Goal: Task Accomplishment & Management: Use online tool/utility

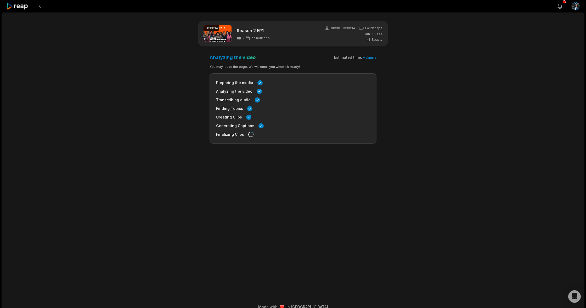
click at [563, 6] on button "View notifications" at bounding box center [560, 7] width 12 height 12
click at [576, 6] on html "View notifications Open user menu 01:00:34 Season 2 EP1 an hour ago 00:00 - 01:…" at bounding box center [293, 152] width 586 height 308
click at [559, 6] on html "View notifications Open user menu 01:00:34 Season 2 EP1 an hour ago 00:00 - 01:…" at bounding box center [293, 152] width 586 height 308
click at [559, 6] on icon "button" at bounding box center [559, 6] width 6 height 6
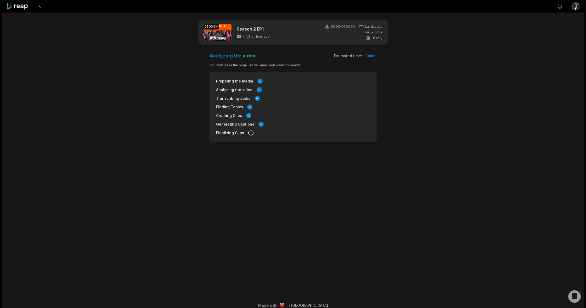
click at [576, 6] on html "View notifications Open user menu 01:00:34 Season 2 EP1 an hour ago 00:00 - 01:…" at bounding box center [293, 152] width 586 height 308
click at [18, 7] on html "View notifications Open user menu 01:00:34 Season 2 EP1 an hour ago 00:00 - 01:…" at bounding box center [293, 152] width 586 height 308
click at [11, 5] on icon at bounding box center [17, 6] width 22 height 7
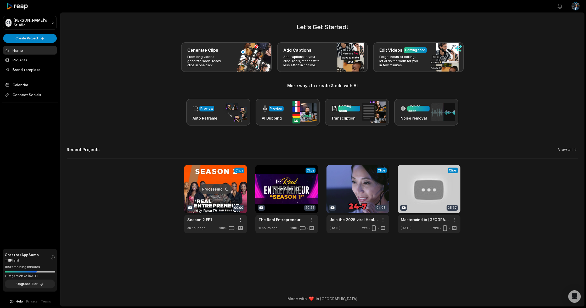
click at [291, 188] on link at bounding box center [286, 199] width 63 height 68
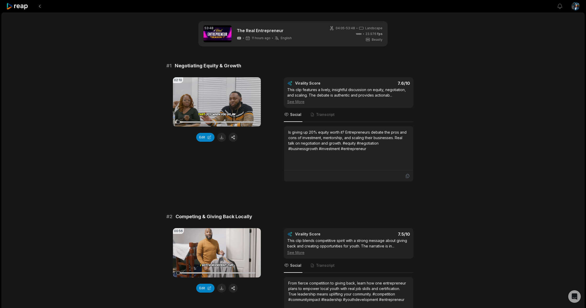
click at [17, 8] on icon at bounding box center [17, 6] width 22 height 7
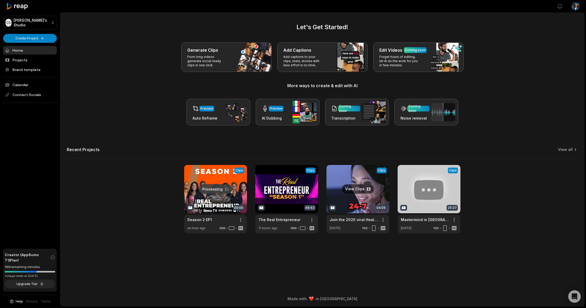
click at [357, 188] on link at bounding box center [357, 199] width 63 height 68
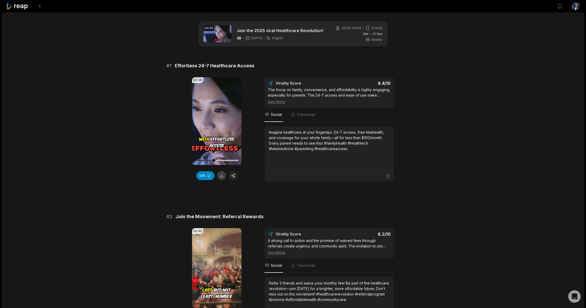
click at [220, 175] on button at bounding box center [221, 175] width 9 height 9
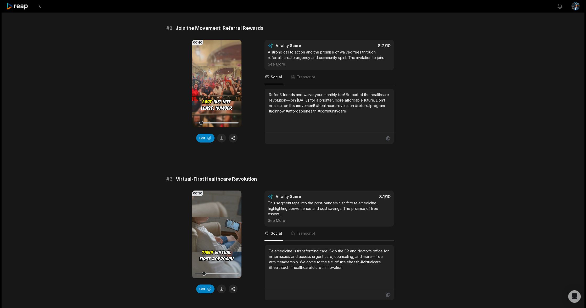
scroll to position [203, 0]
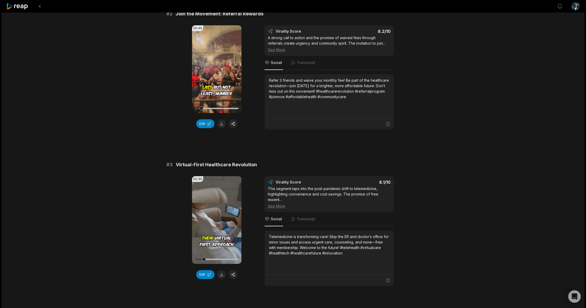
click at [221, 124] on button at bounding box center [221, 123] width 9 height 9
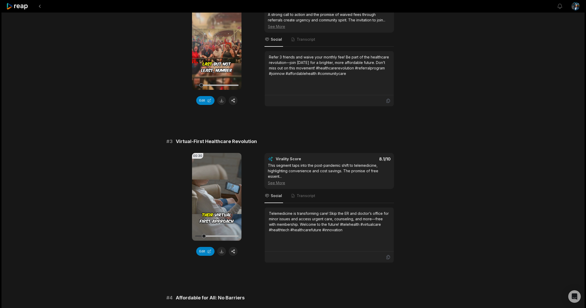
scroll to position [257, 0]
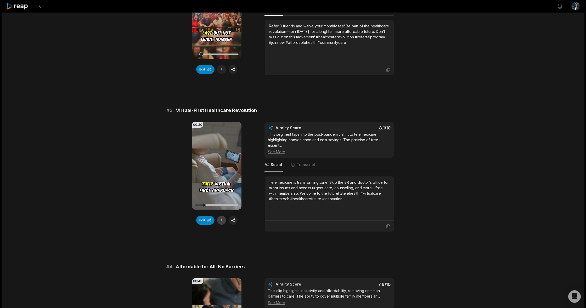
click at [221, 221] on button at bounding box center [221, 220] width 9 height 9
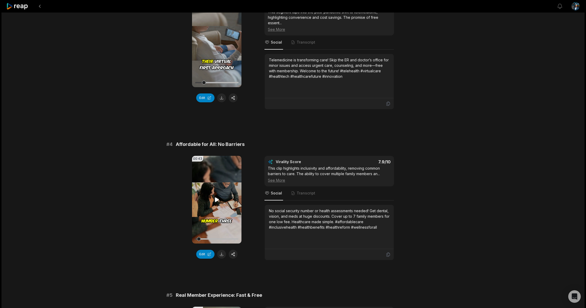
scroll to position [413, 0]
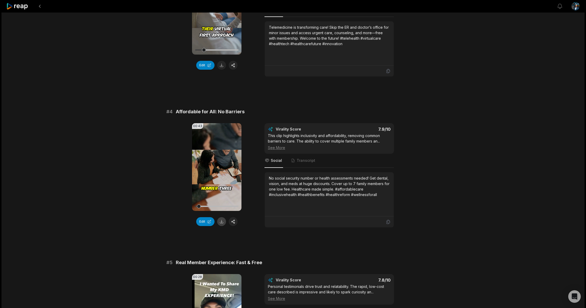
click at [222, 222] on button at bounding box center [221, 221] width 9 height 9
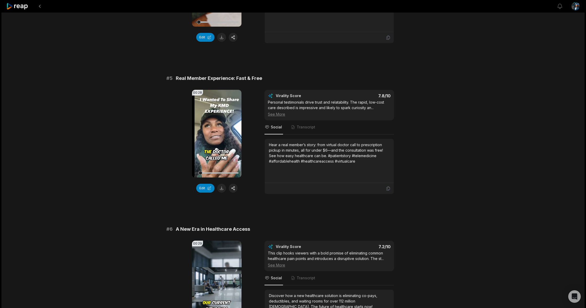
scroll to position [610, 0]
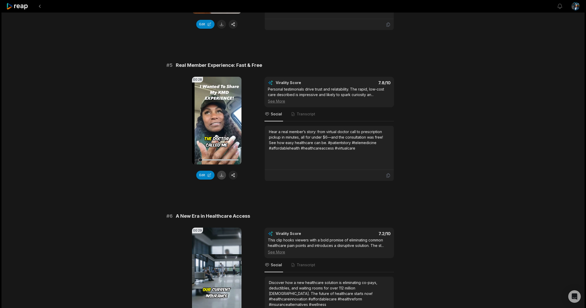
click at [219, 175] on button at bounding box center [221, 175] width 9 height 9
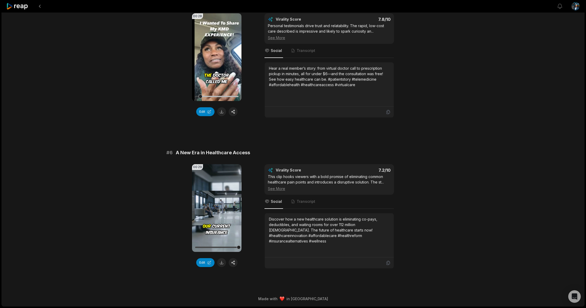
scroll to position [674, 0]
click at [219, 263] on button at bounding box center [221, 263] width 9 height 9
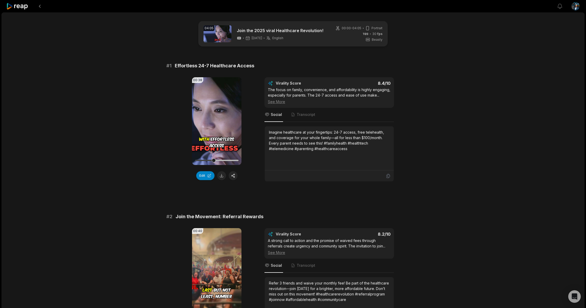
scroll to position [0, 0]
click at [22, 9] on icon at bounding box center [17, 6] width 22 height 7
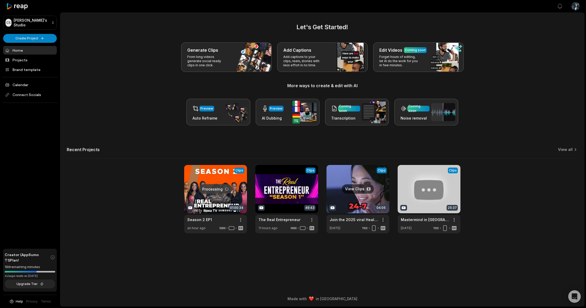
click at [383, 220] on html "CS Casuel's Studio Create Project Home Projects Brand template Calendar Connect…" at bounding box center [293, 154] width 586 height 308
click at [370, 238] on span "Delete" at bounding box center [367, 238] width 12 height 5
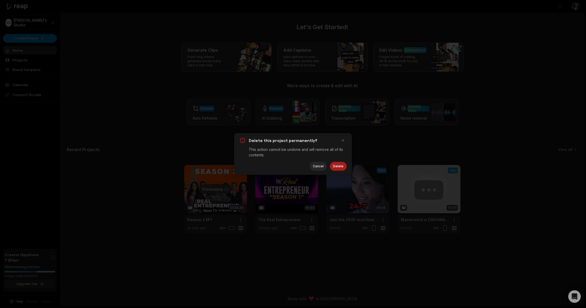
click at [338, 165] on button "Delete" at bounding box center [338, 166] width 17 height 9
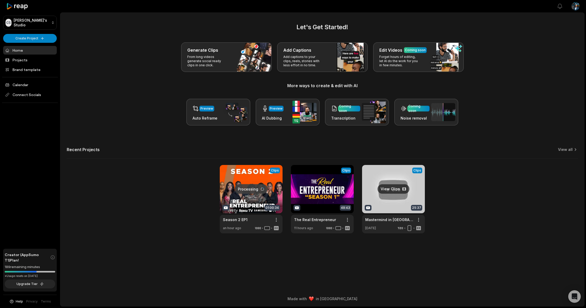
click at [390, 190] on link at bounding box center [393, 199] width 63 height 68
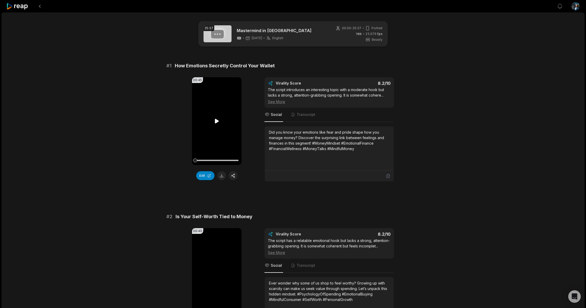
click at [215, 120] on icon at bounding box center [217, 121] width 4 height 4
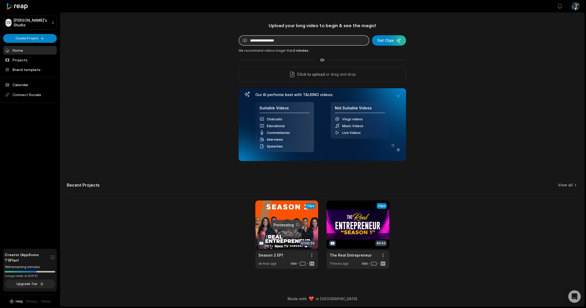
click at [292, 44] on input at bounding box center [303, 40] width 131 height 10
paste input "**********"
type input "**********"
click at [387, 41] on div "submit" at bounding box center [389, 40] width 34 height 10
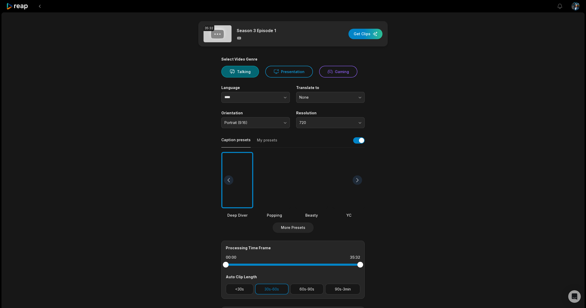
click at [283, 124] on button "Portrait (9:16)" at bounding box center [255, 122] width 68 height 11
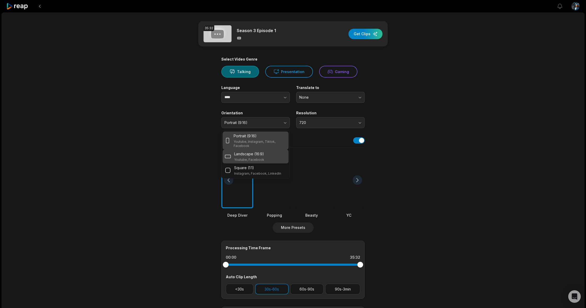
click at [267, 155] on div "Landscape (16:9) Youtube, Facebook" at bounding box center [256, 156] width 62 height 11
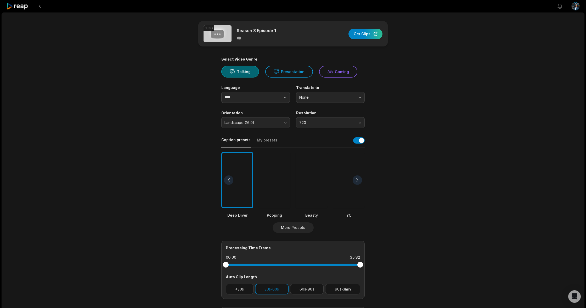
click at [329, 124] on button "720" at bounding box center [330, 122] width 68 height 11
click at [325, 144] on p "1080" at bounding box center [330, 144] width 62 height 5
click at [320, 171] on div at bounding box center [311, 180] width 32 height 57
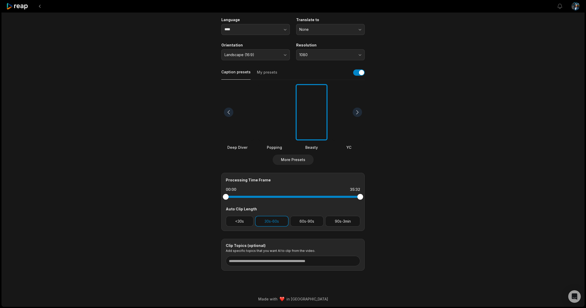
scroll to position [67, 0]
click at [228, 196] on div at bounding box center [228, 198] width 6 height 6
click at [304, 225] on button "60s-90s" at bounding box center [307, 222] width 34 height 11
click at [239, 261] on input at bounding box center [293, 262] width 134 height 10
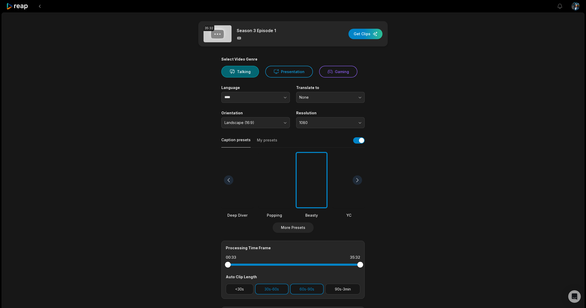
scroll to position [0, 0]
type input "**********"
click at [372, 34] on div "button" at bounding box center [365, 34] width 34 height 10
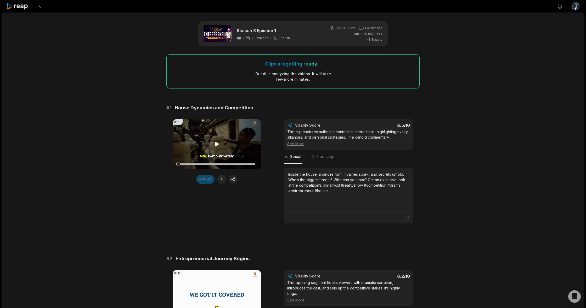
click at [216, 144] on icon at bounding box center [217, 144] width 4 height 4
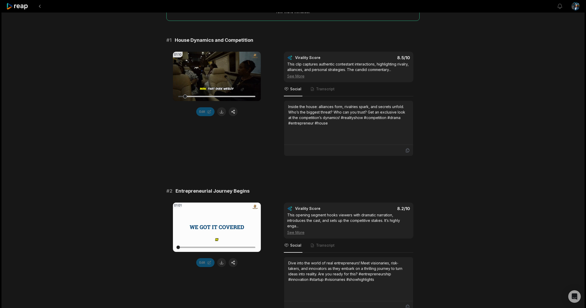
scroll to position [81, 0]
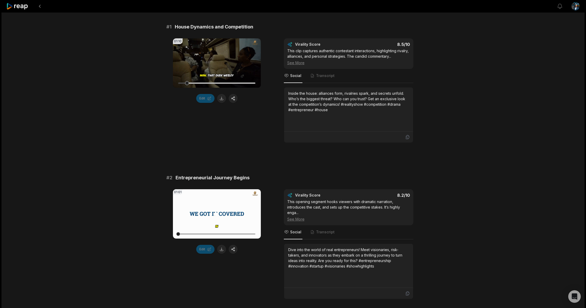
click at [215, 213] on icon at bounding box center [217, 214] width 4 height 4
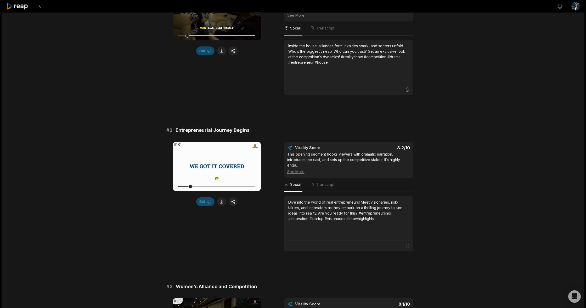
scroll to position [133, 0]
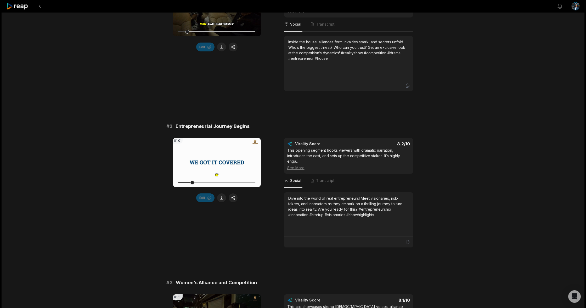
click at [230, 204] on div "01:01 Your browser does not support mp4 format. Edit" at bounding box center [217, 193] width 88 height 110
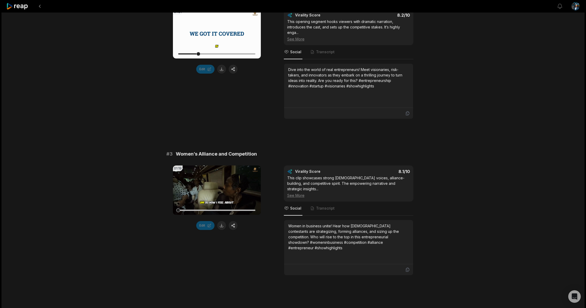
scroll to position [269, 0]
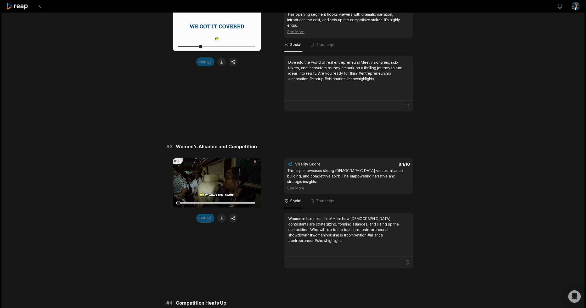
click at [215, 30] on video "Your browser does not support mp4 format." at bounding box center [217, 26] width 88 height 49
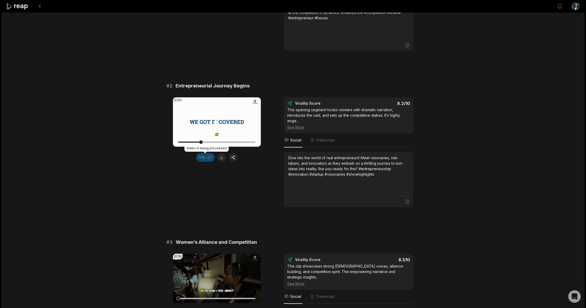
scroll to position [170, 0]
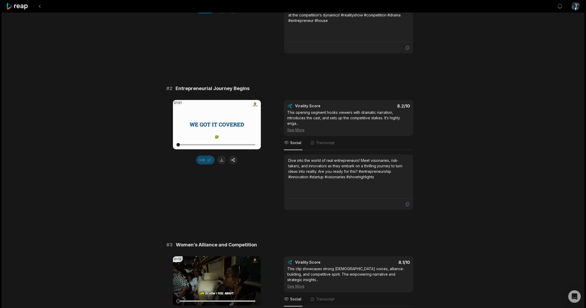
drag, startPoint x: 200, startPoint y: 146, endPoint x: 166, endPoint y: 145, distance: 34.5
click at [218, 124] on icon at bounding box center [217, 125] width 6 height 6
click at [217, 122] on icon at bounding box center [217, 125] width 6 height 6
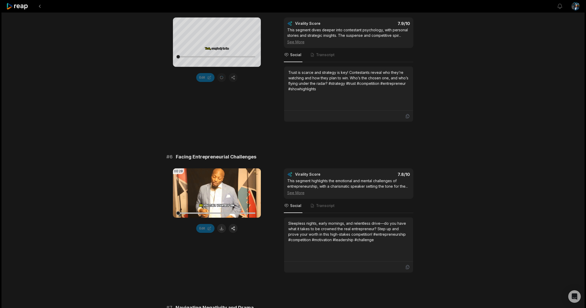
scroll to position [761, 0]
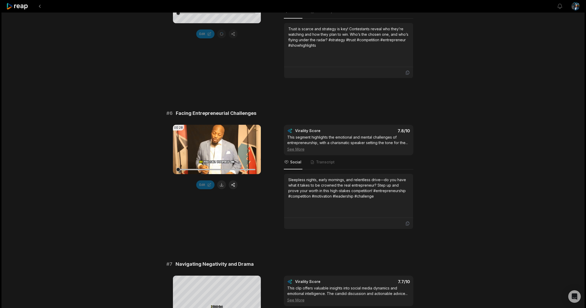
click at [215, 147] on icon at bounding box center [217, 149] width 4 height 4
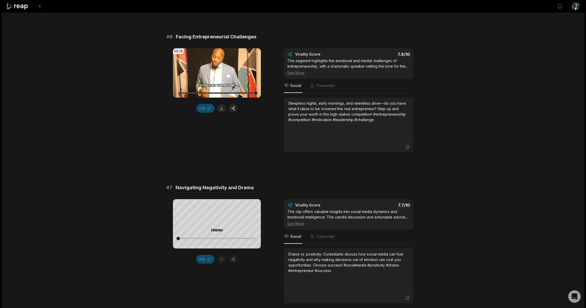
scroll to position [867, 0]
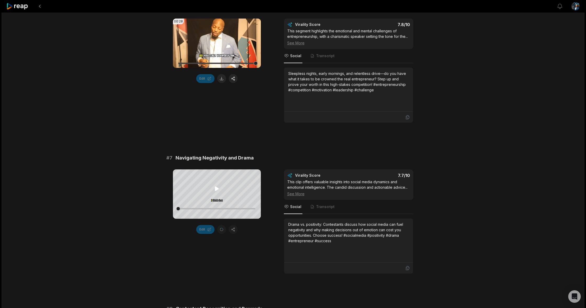
click at [214, 188] on icon at bounding box center [217, 189] width 6 height 6
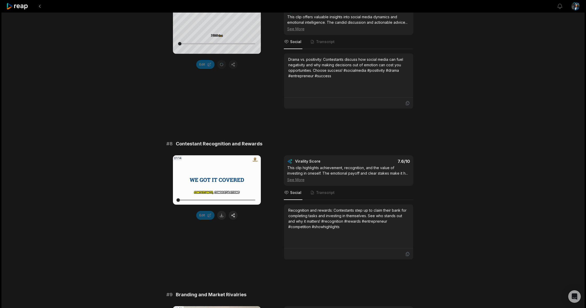
scroll to position [1047, 0]
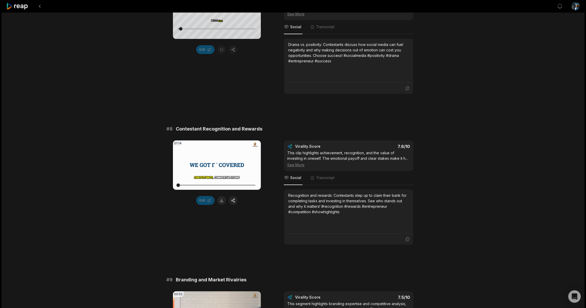
click at [216, 163] on icon at bounding box center [217, 165] width 4 height 4
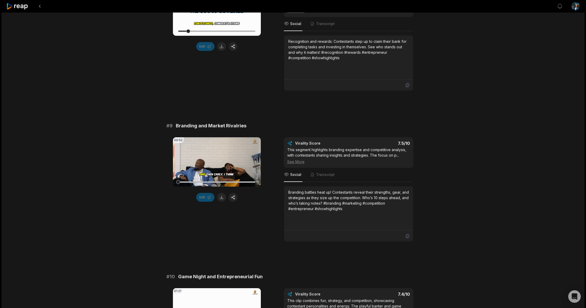
scroll to position [1213, 0]
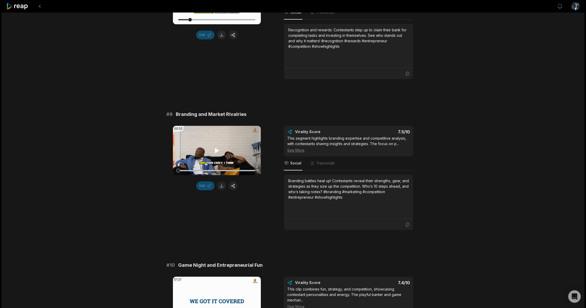
click at [216, 148] on icon at bounding box center [217, 150] width 4 height 4
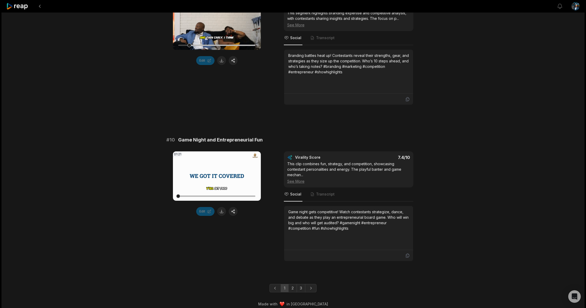
scroll to position [1338, 0]
click at [293, 285] on link "2" at bounding box center [292, 289] width 9 height 8
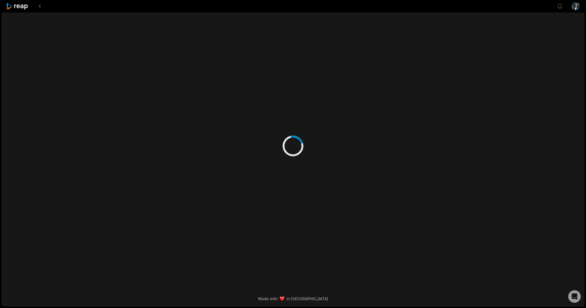
scroll to position [0, 0]
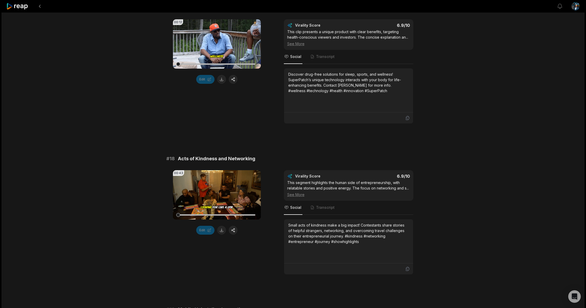
scroll to position [927, 0]
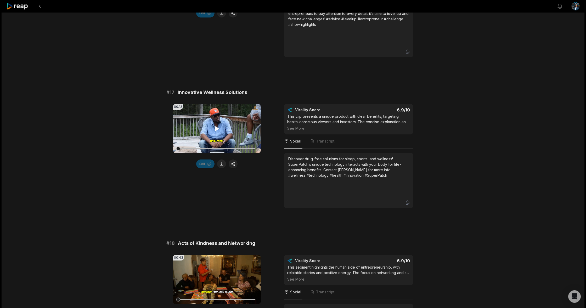
click at [218, 128] on icon at bounding box center [217, 129] width 6 height 6
click at [216, 128] on icon at bounding box center [217, 128] width 2 height 3
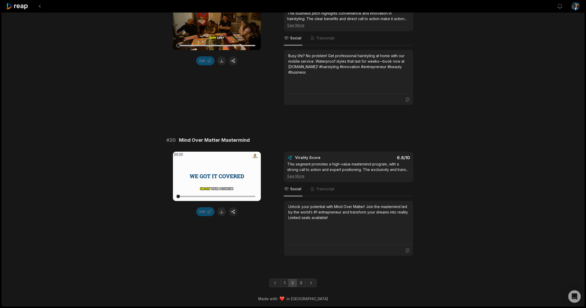
scroll to position [1333, 0]
click at [301, 284] on link "3" at bounding box center [300, 283] width 9 height 8
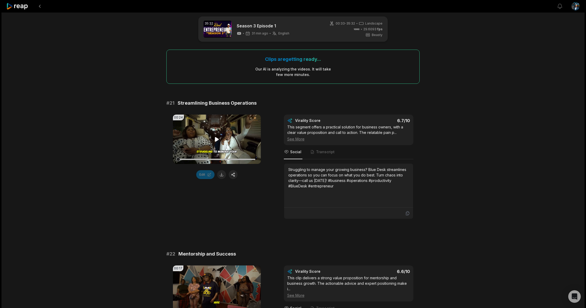
scroll to position [5, 0]
click at [216, 142] on icon at bounding box center [217, 139] width 6 height 6
click at [218, 139] on icon at bounding box center [217, 138] width 2 height 3
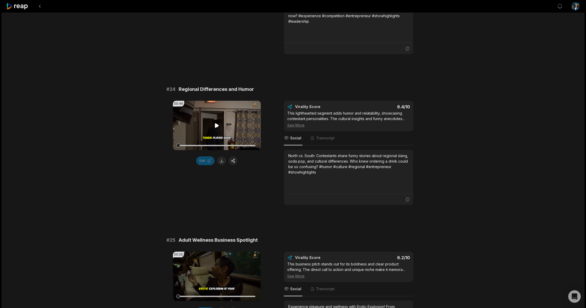
scroll to position [483, 0]
click at [216, 123] on icon at bounding box center [217, 125] width 4 height 4
click at [216, 122] on icon at bounding box center [217, 125] width 6 height 6
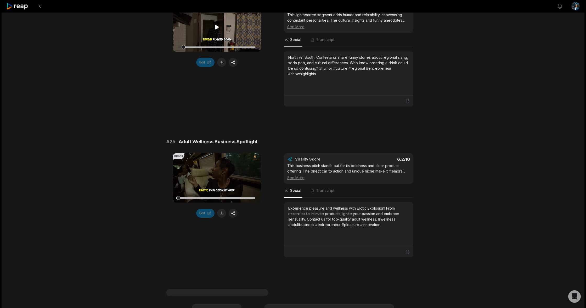
scroll to position [599, 0]
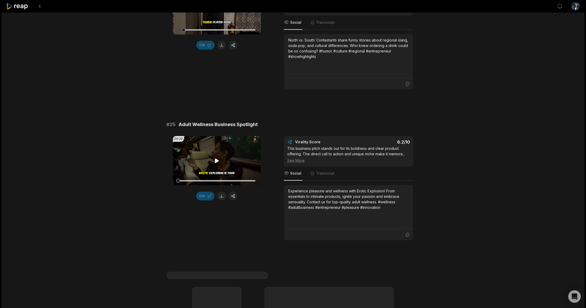
click at [216, 159] on icon at bounding box center [217, 161] width 4 height 4
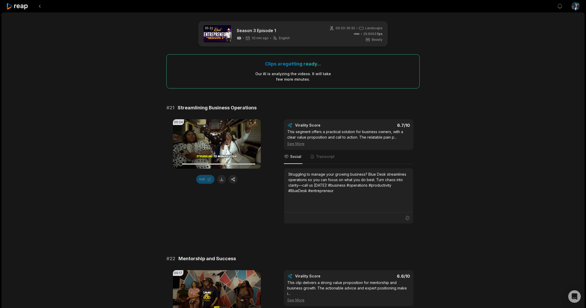
scroll to position [0, 0]
click at [11, 6] on icon at bounding box center [17, 6] width 22 height 7
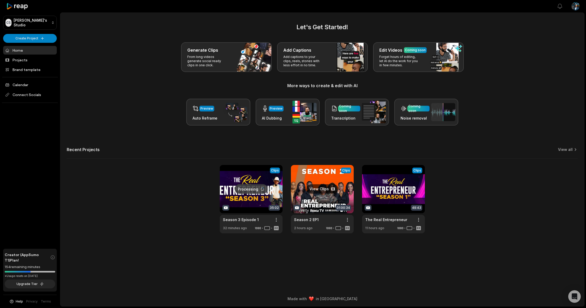
click at [311, 189] on link at bounding box center [322, 199] width 63 height 68
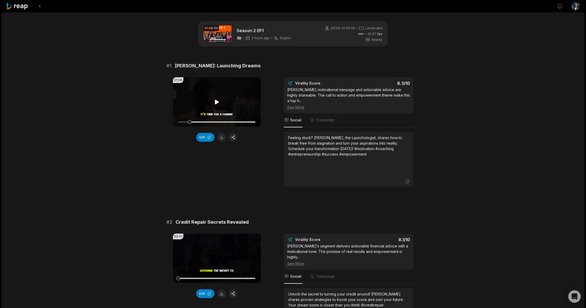
click at [214, 101] on icon at bounding box center [217, 102] width 6 height 6
click at [218, 102] on icon at bounding box center [217, 102] width 6 height 6
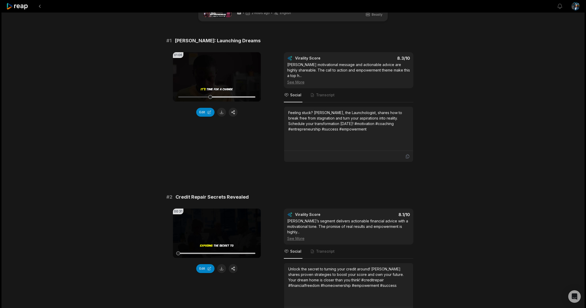
scroll to position [69, 0]
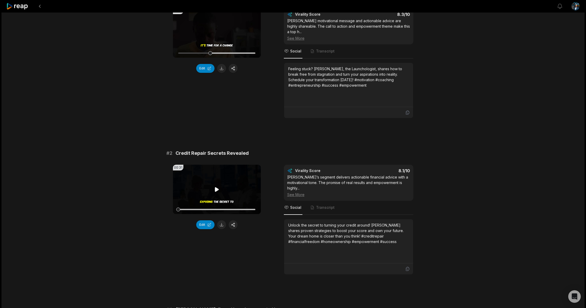
click at [216, 188] on icon at bounding box center [217, 189] width 4 height 4
drag, startPoint x: 217, startPoint y: 189, endPoint x: 155, endPoint y: 187, distance: 62.0
click at [217, 189] on icon at bounding box center [217, 190] width 6 height 6
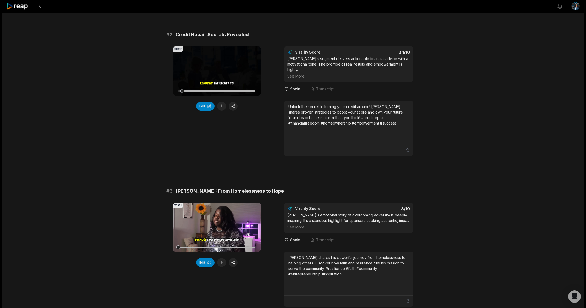
scroll to position [202, 0]
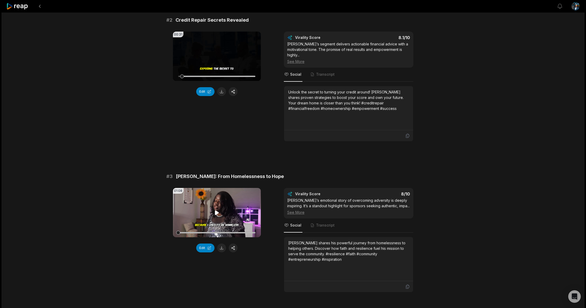
click at [215, 211] on icon at bounding box center [217, 213] width 4 height 4
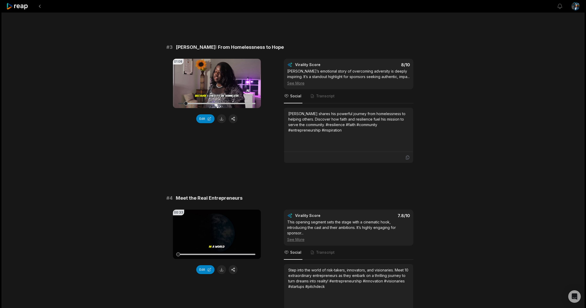
scroll to position [332, 0]
click at [216, 232] on icon at bounding box center [217, 234] width 4 height 4
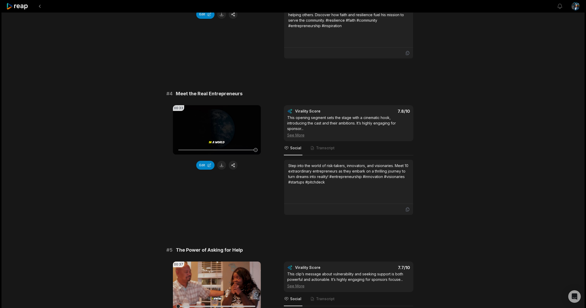
scroll to position [543, 0]
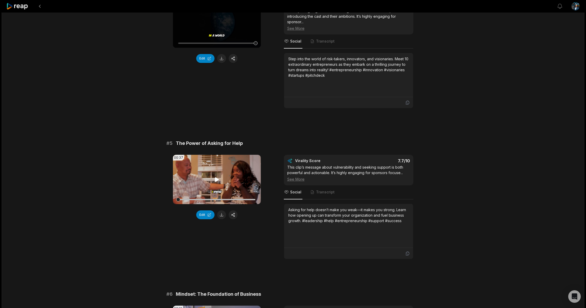
click at [216, 177] on icon at bounding box center [217, 179] width 4 height 4
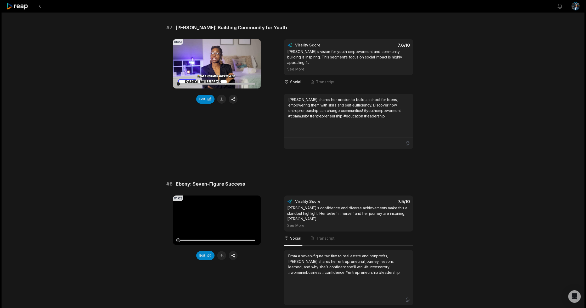
scroll to position [963, 0]
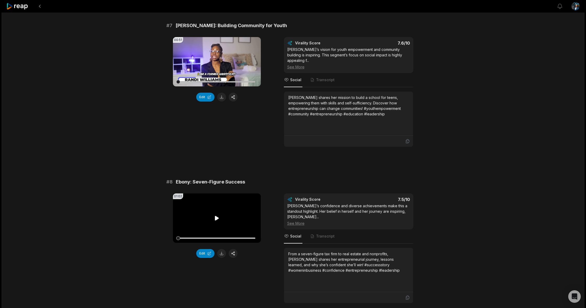
click at [216, 216] on icon at bounding box center [217, 218] width 4 height 4
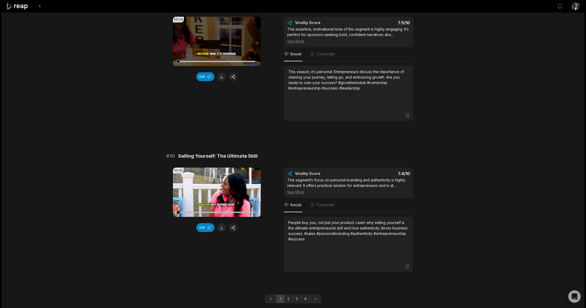
scroll to position [1296, 0]
click at [290, 296] on link "2" at bounding box center [288, 300] width 9 height 8
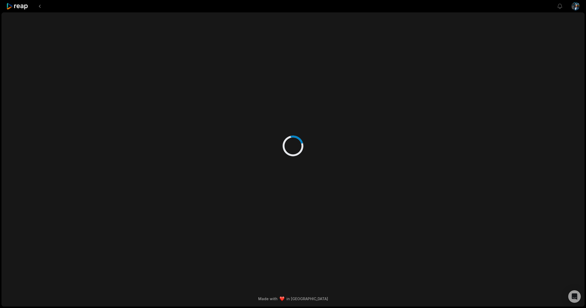
scroll to position [0, 0]
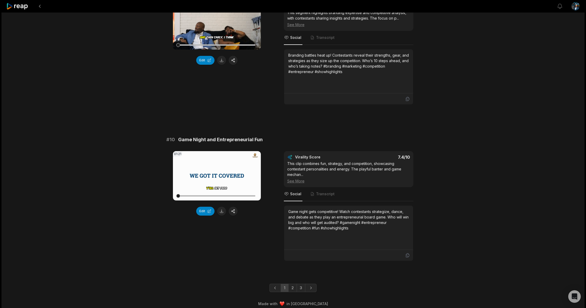
scroll to position [1296, 0]
click at [291, 285] on link "2" at bounding box center [292, 289] width 9 height 8
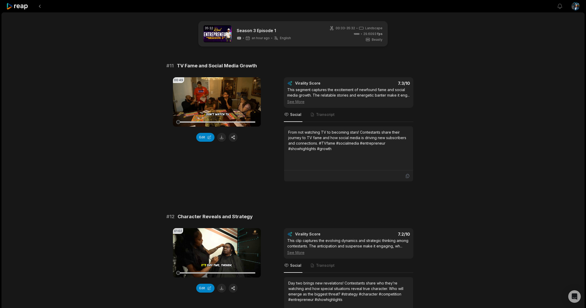
click at [217, 34] on link at bounding box center [217, 33] width 28 height 17
click at [21, 5] on icon at bounding box center [17, 6] width 22 height 7
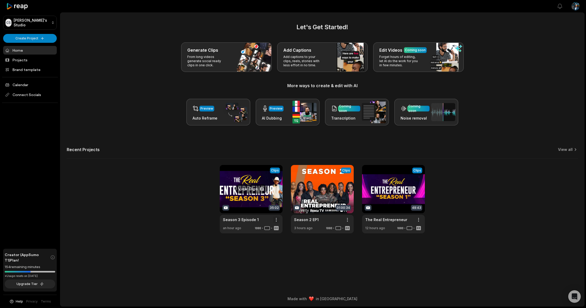
click at [275, 221] on html "CS Casuel's Studio Create Project Home Projects Brand template Calendar Connect…" at bounding box center [293, 154] width 586 height 308
click at [259, 237] on span "Delete" at bounding box center [261, 238] width 12 height 5
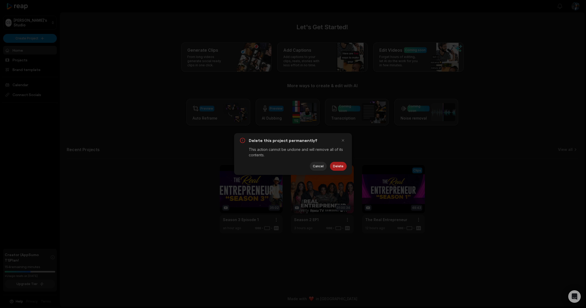
click at [336, 166] on button "Delete" at bounding box center [338, 166] width 17 height 9
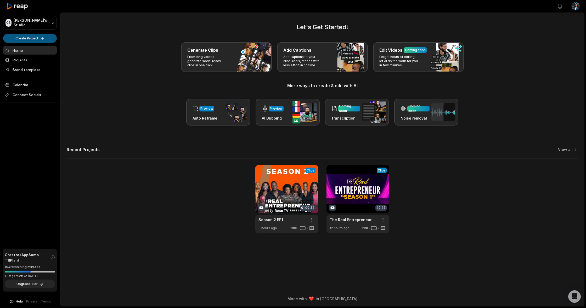
click at [30, 38] on html "CS Casuel's Studio Create Project Home Projects Brand template Calendar Connect…" at bounding box center [293, 154] width 586 height 308
click at [30, 50] on link "Create Clips" at bounding box center [29, 49] width 51 height 9
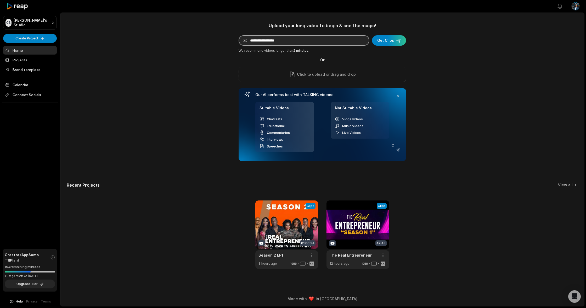
click at [297, 39] on input at bounding box center [303, 40] width 131 height 10
paste input "**********"
type input "**********"
click at [391, 40] on div "submit" at bounding box center [389, 40] width 34 height 10
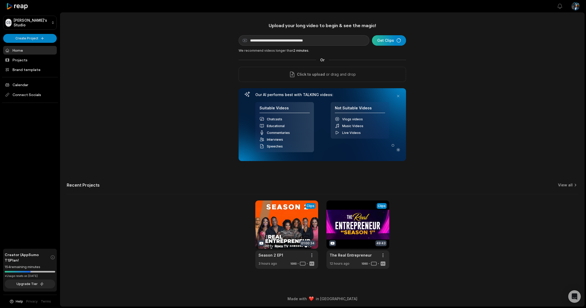
scroll to position [0, 0]
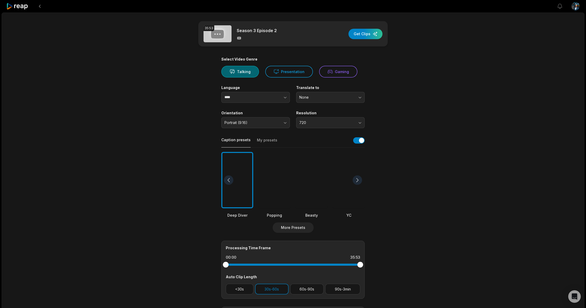
click at [279, 121] on span "Portrait (9:16)" at bounding box center [251, 123] width 55 height 5
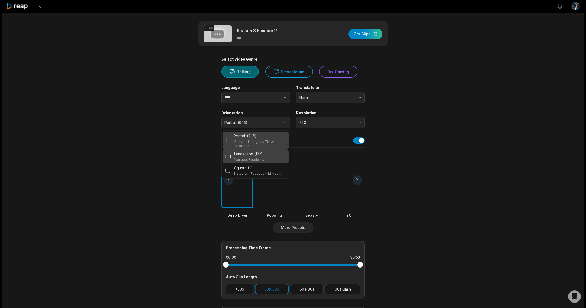
click at [251, 155] on p "Landscape (16:9)" at bounding box center [249, 153] width 30 height 5
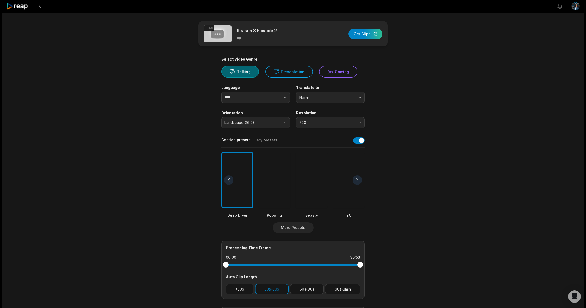
click at [333, 122] on span "720" at bounding box center [326, 123] width 55 height 5
click at [324, 143] on p "1080" at bounding box center [330, 144] width 62 height 5
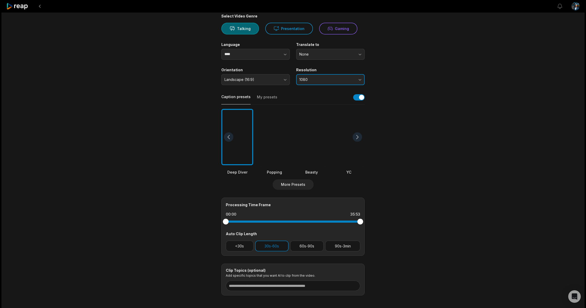
scroll to position [49, 0]
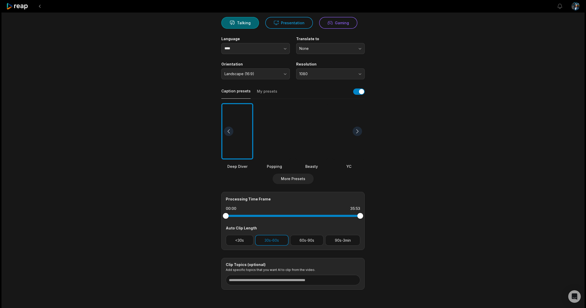
click at [324, 130] on div at bounding box center [311, 131] width 32 height 57
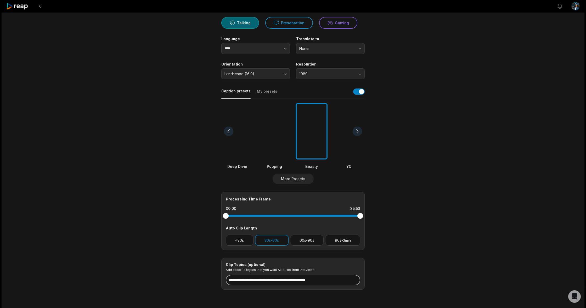
click at [286, 283] on input at bounding box center [293, 280] width 134 height 10
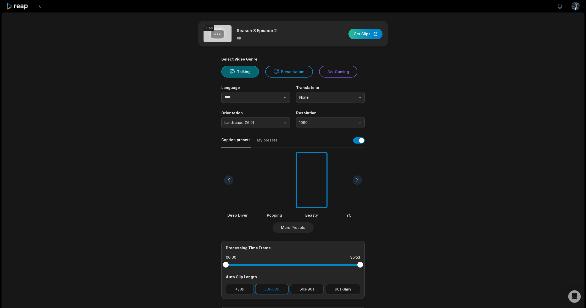
scroll to position [0, 0]
type input "**********"
click at [360, 32] on div "button" at bounding box center [365, 34] width 34 height 10
